Goal: Use online tool/utility: Utilize a website feature to perform a specific function

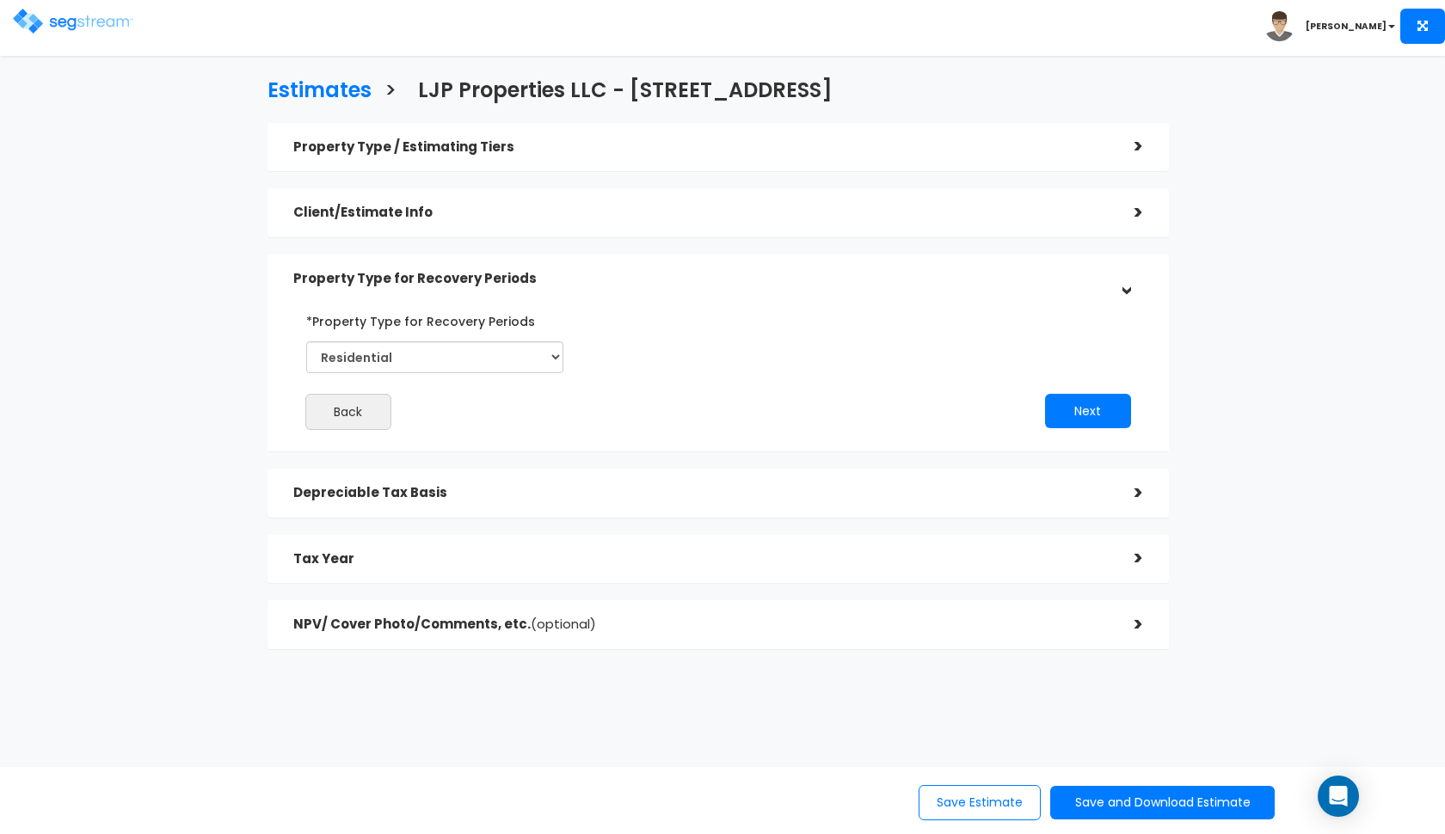
select select "Residential"
click at [50, 24] on img at bounding box center [73, 21] width 120 height 25
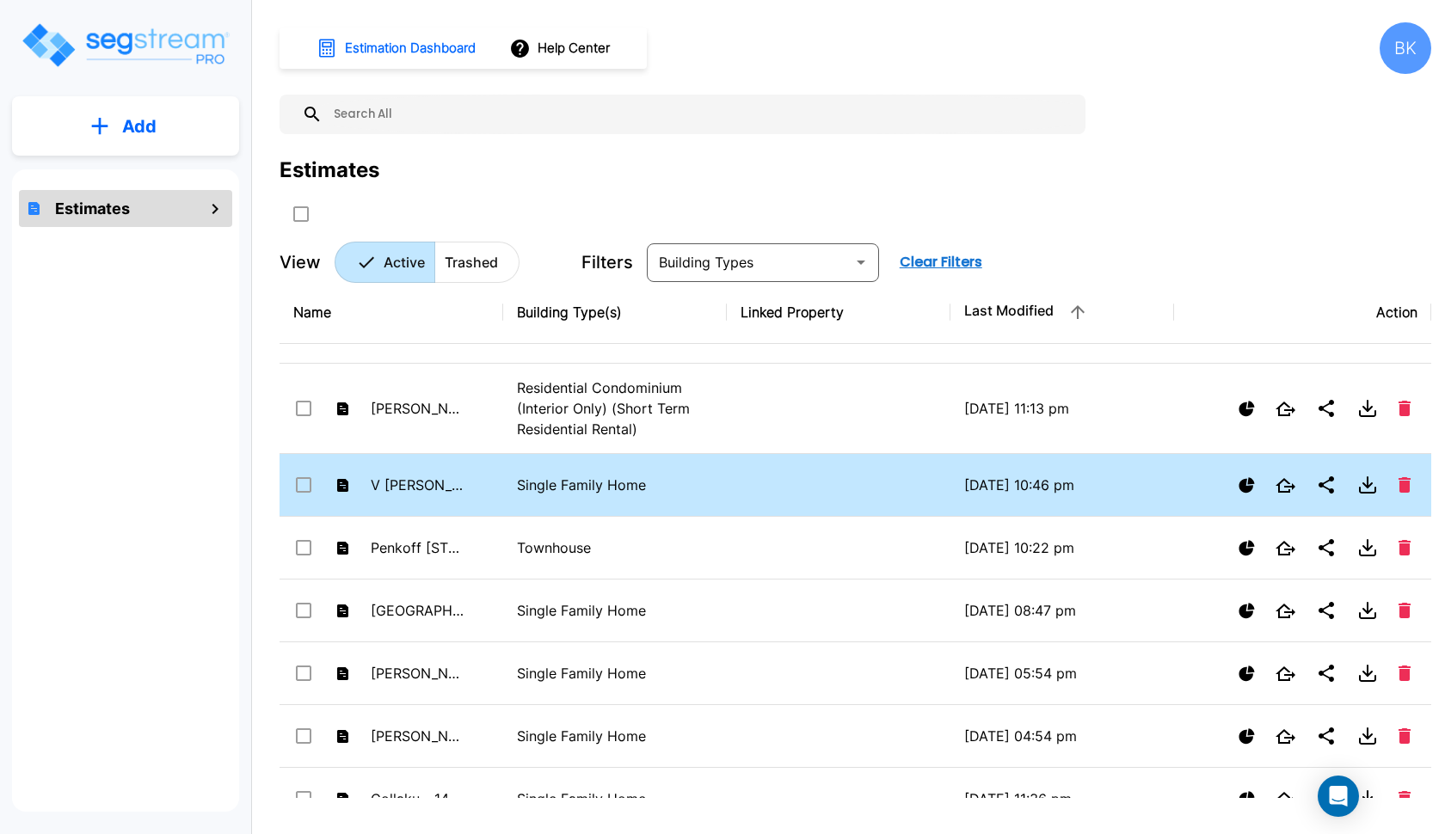
scroll to position [51, 0]
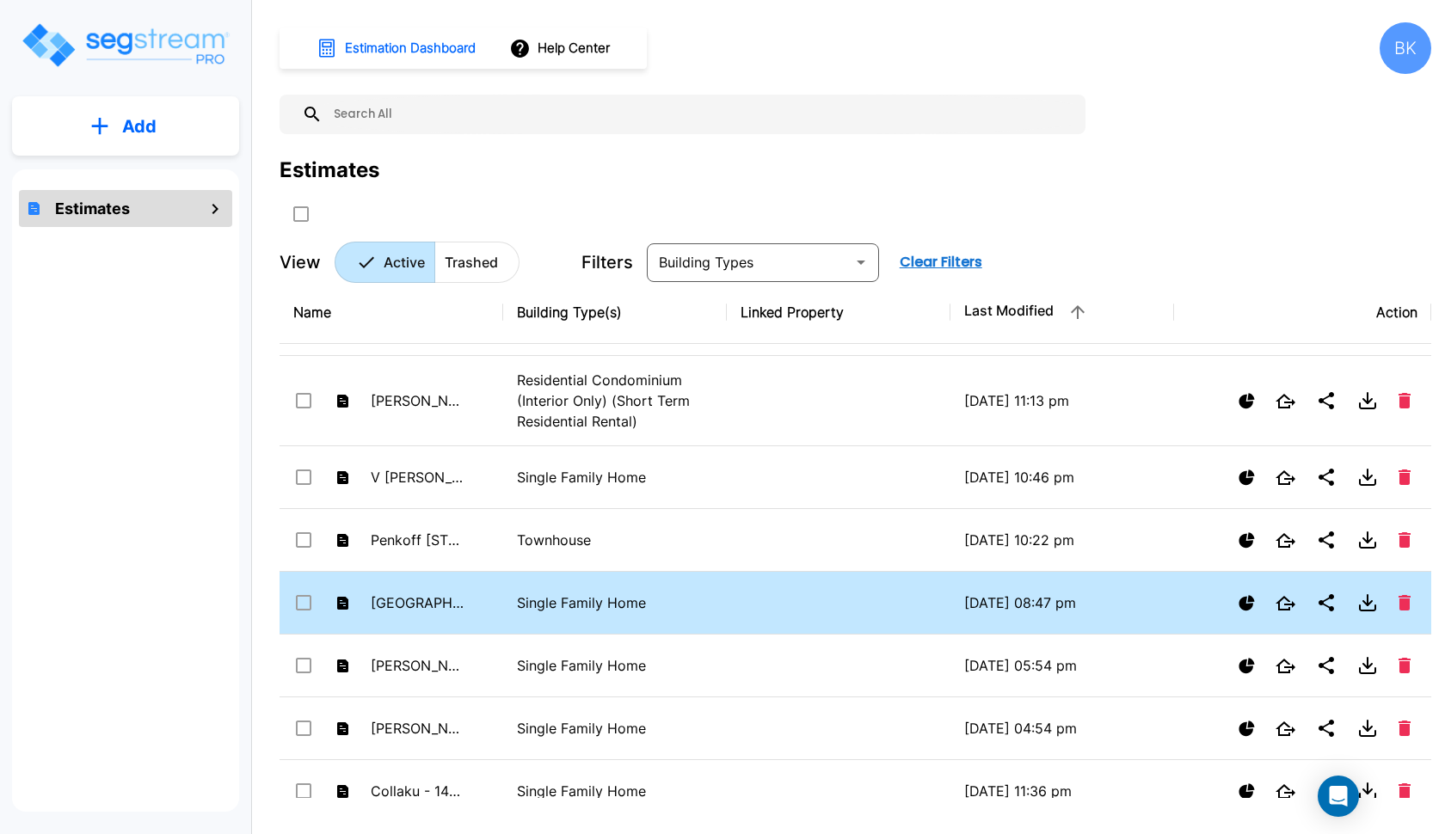
click at [469, 605] on td "[GEOGRAPHIC_DATA] - [STREET_ADDRESS]" at bounding box center [391, 603] width 224 height 63
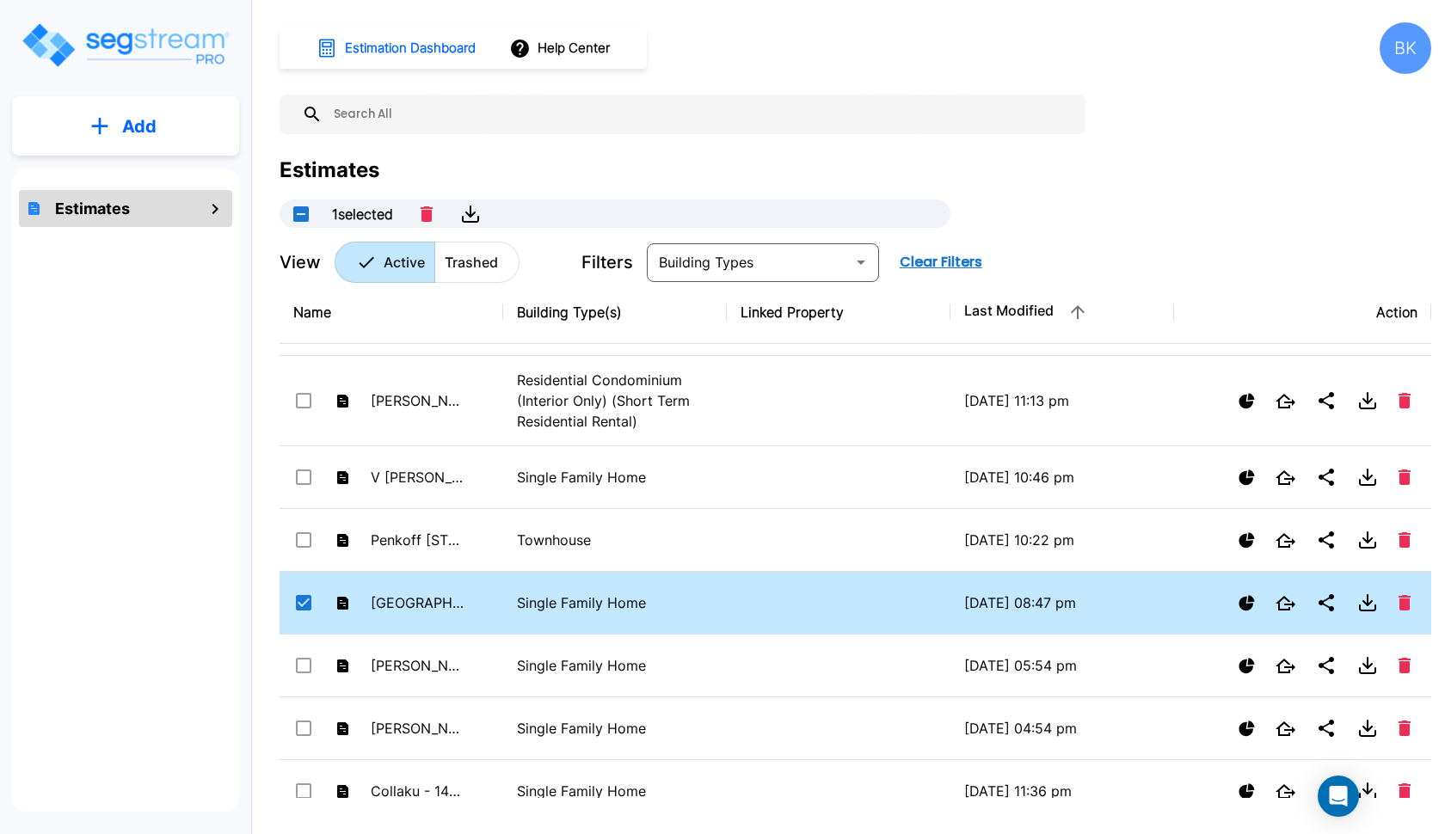
click at [469, 605] on td "[GEOGRAPHIC_DATA] - [STREET_ADDRESS]" at bounding box center [391, 603] width 224 height 63
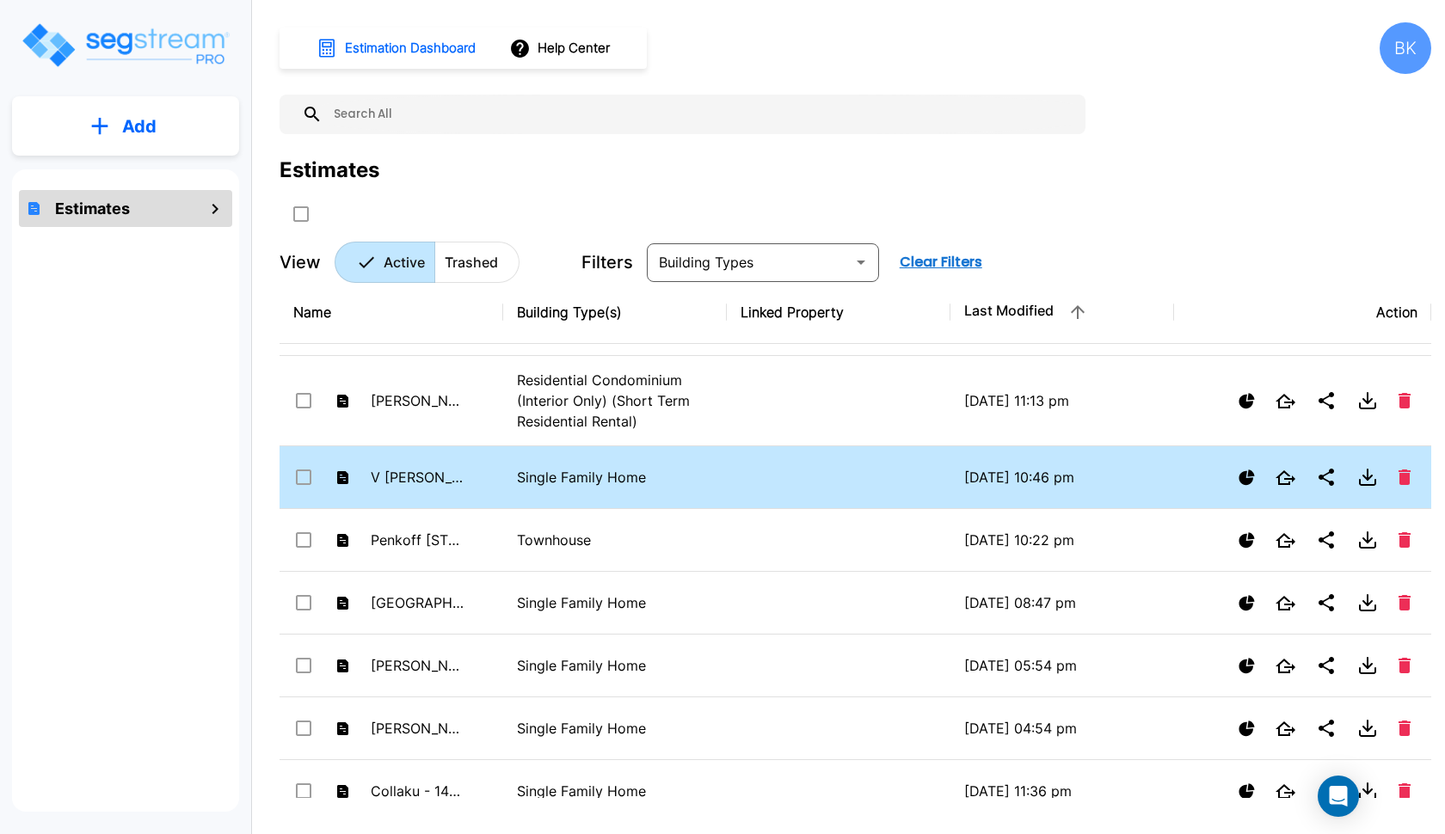
checkbox input "false"
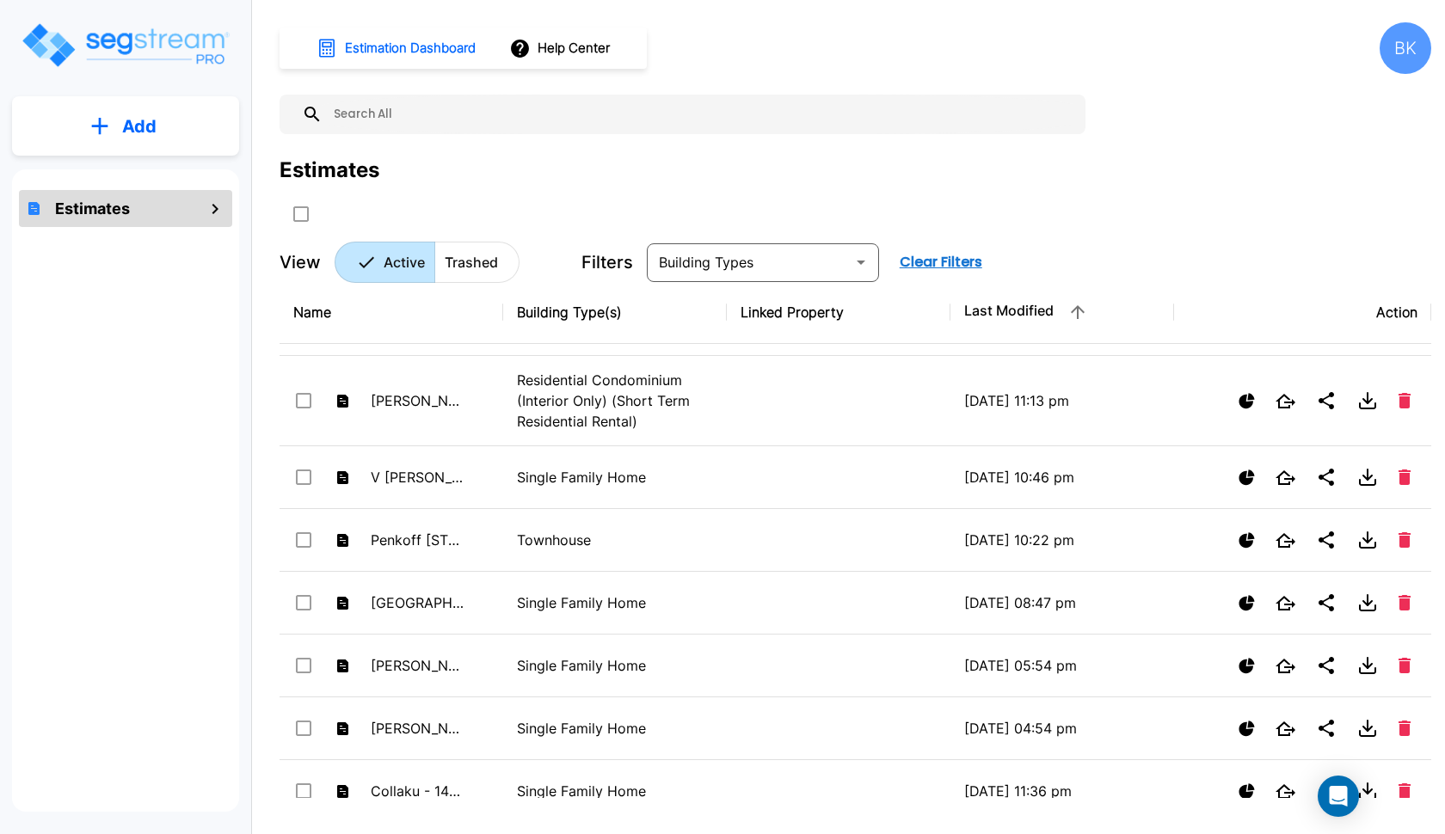
click at [99, 53] on img "mailbox folders" at bounding box center [125, 45] width 211 height 49
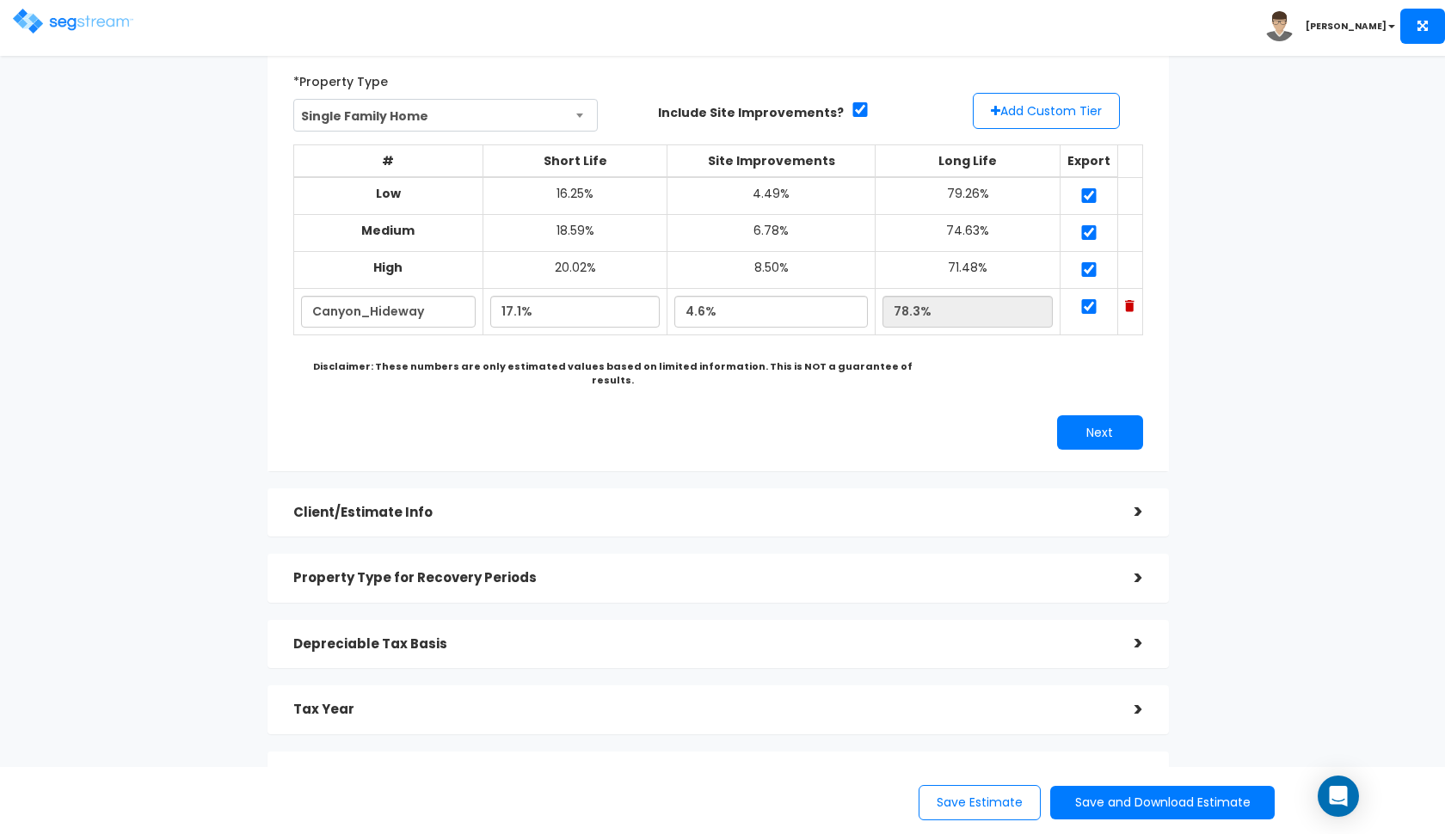
scroll to position [190, 0]
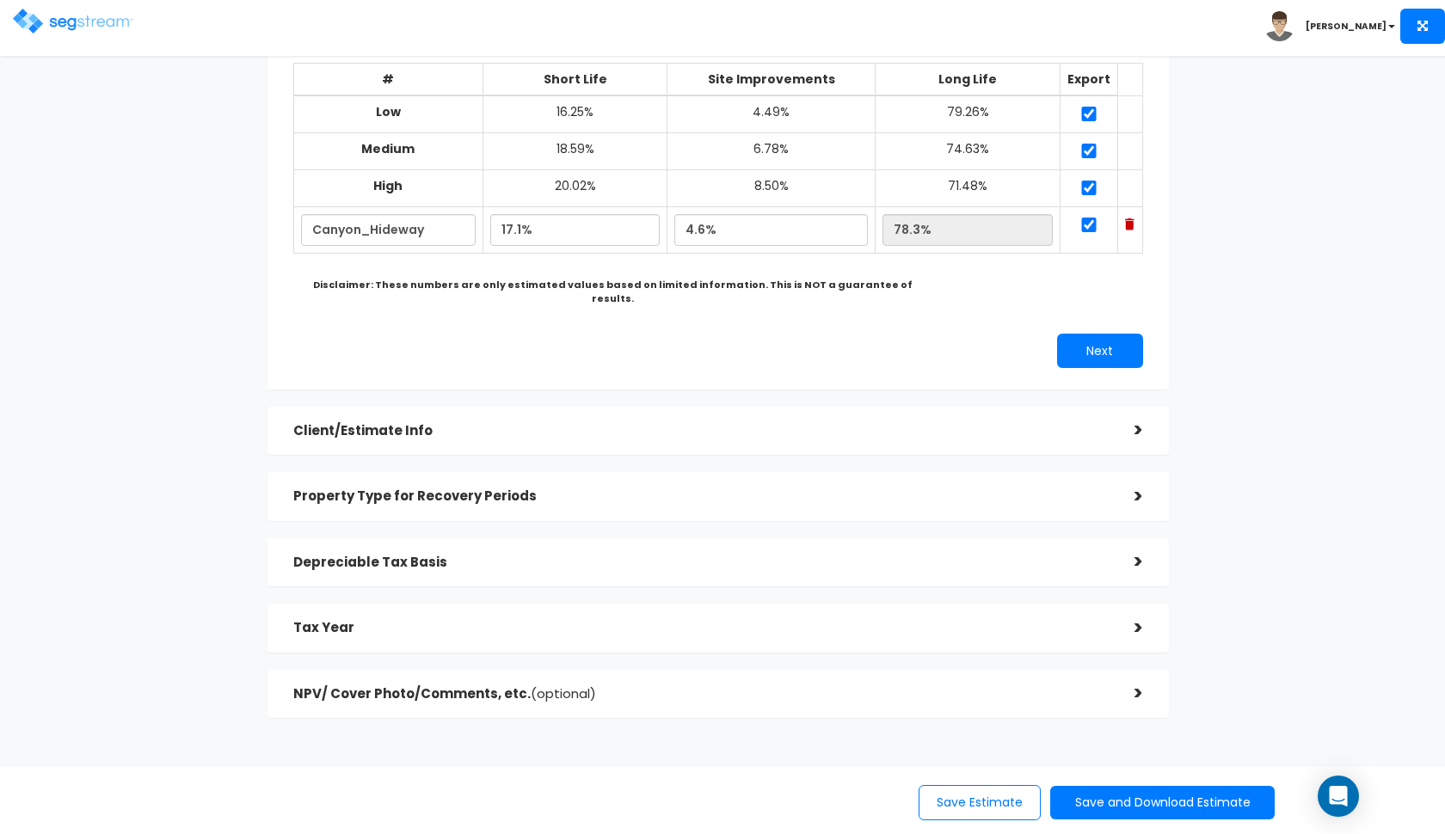
click at [758, 422] on div "Client/Estimate Info" at bounding box center [700, 431] width 815 height 32
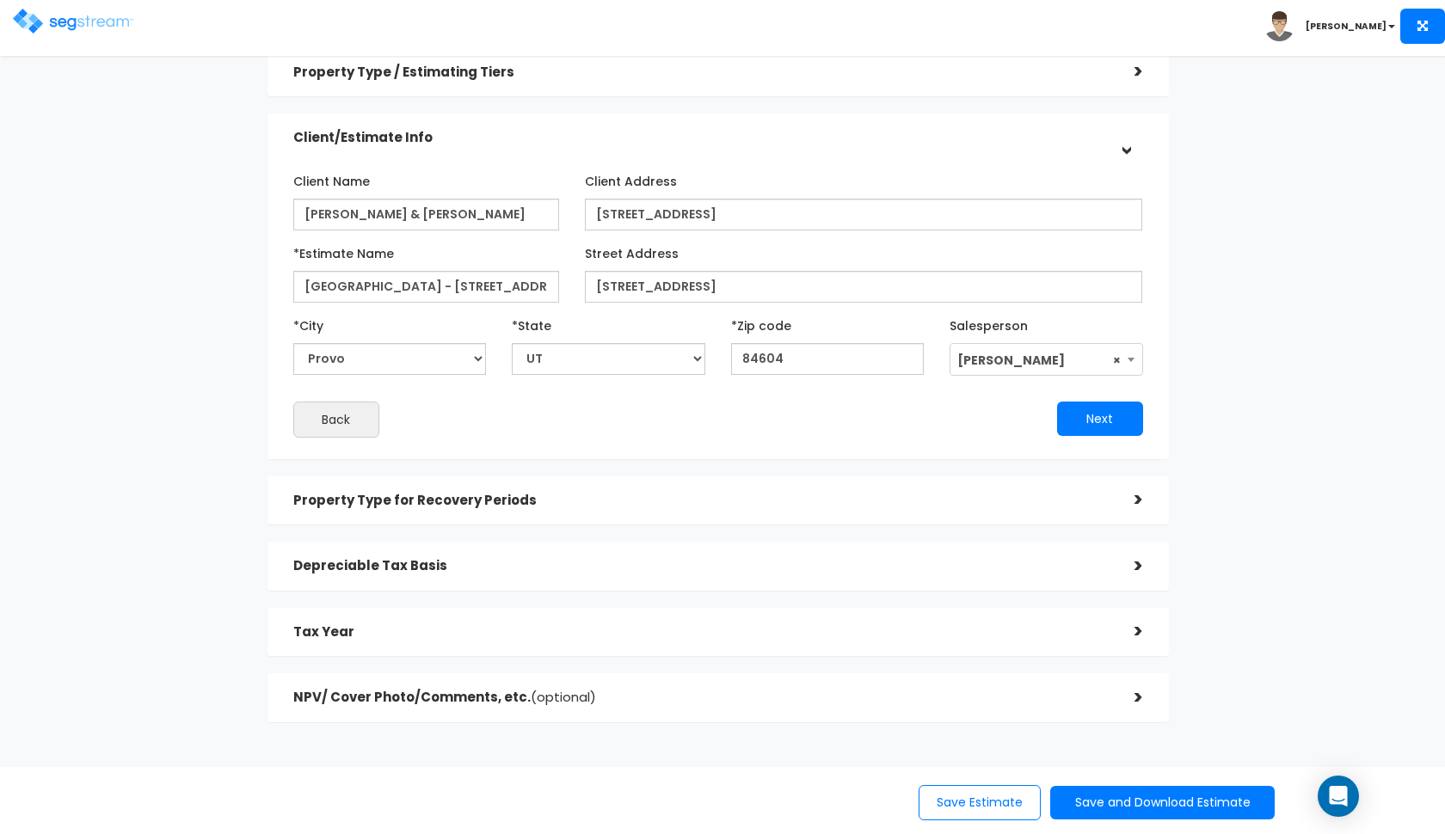
scroll to position [73, 0]
click at [605, 478] on div "Property Type for Recovery Periods >" at bounding box center [717, 502] width 901 height 49
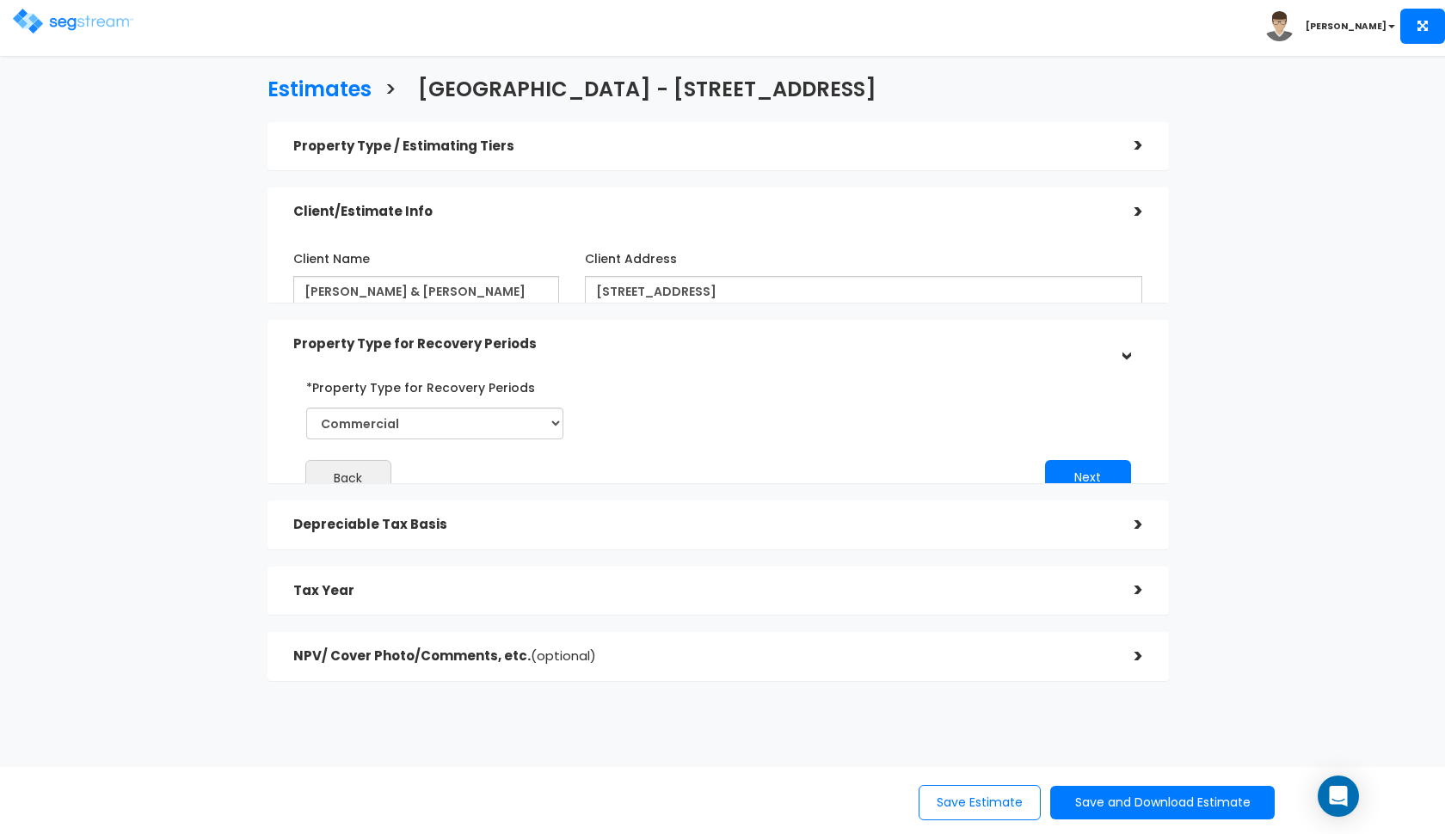
scroll to position [0, 0]
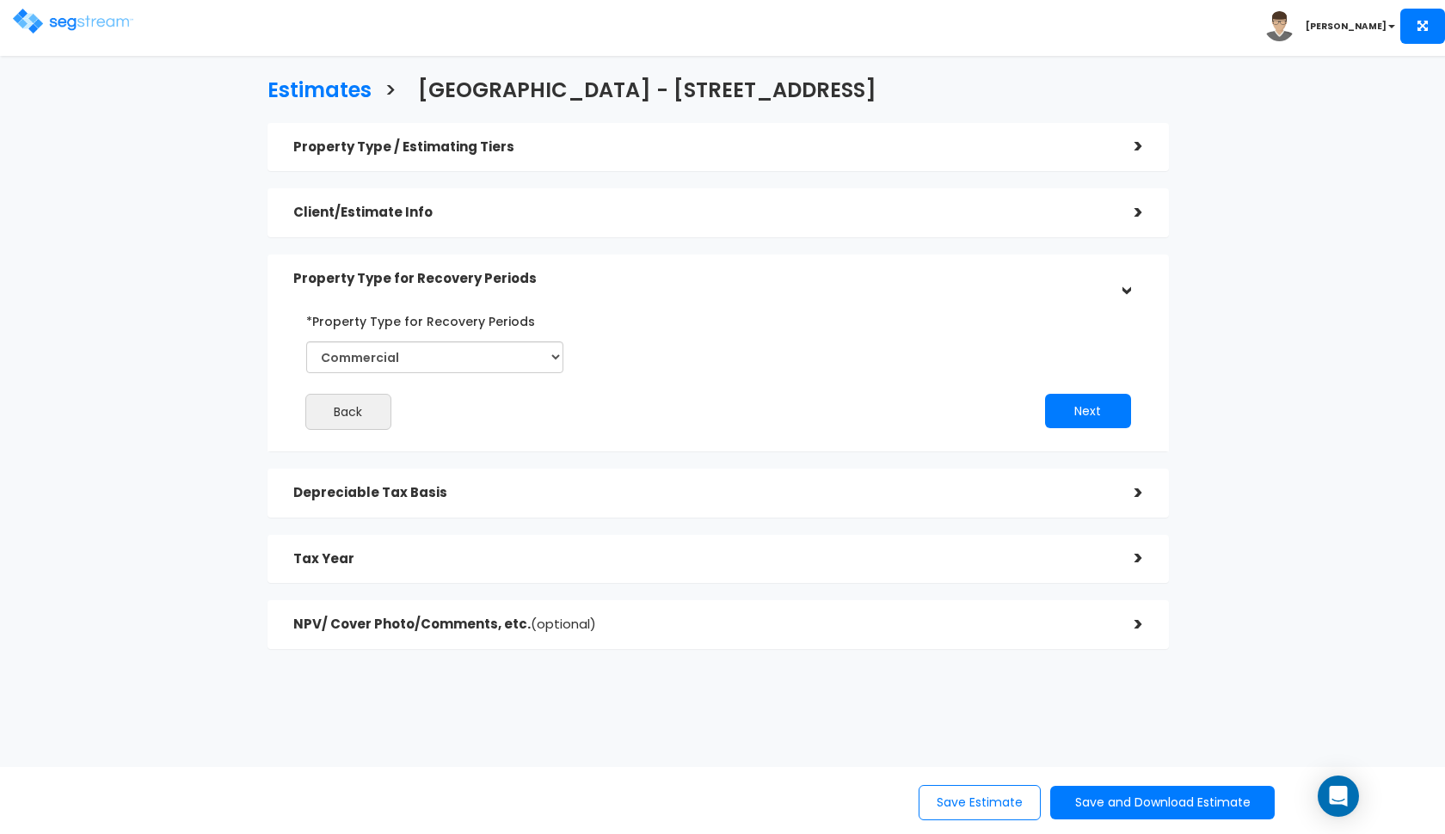
click at [633, 488] on h5 "Depreciable Tax Basis" at bounding box center [700, 493] width 815 height 15
